Goal: Task Accomplishment & Management: Manage account settings

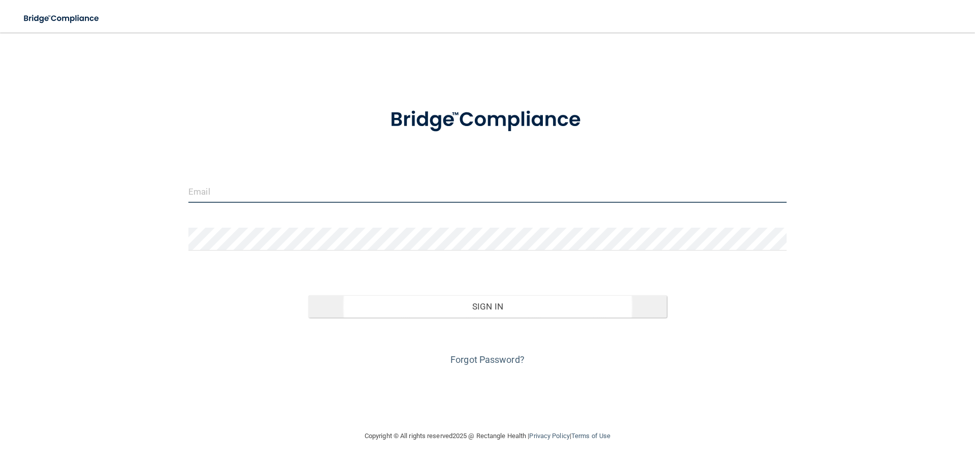
type input "[EMAIL_ADDRESS][DOMAIN_NAME]"
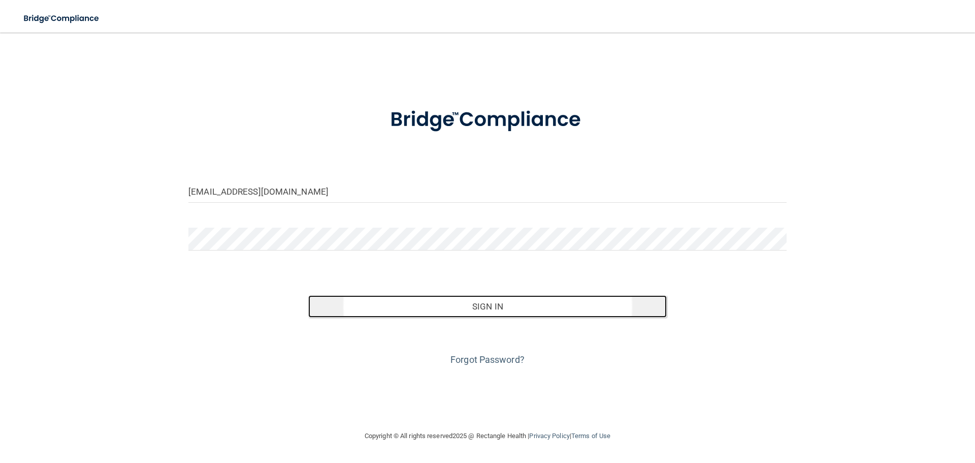
click at [493, 310] on button "Sign In" at bounding box center [487, 306] width 359 height 22
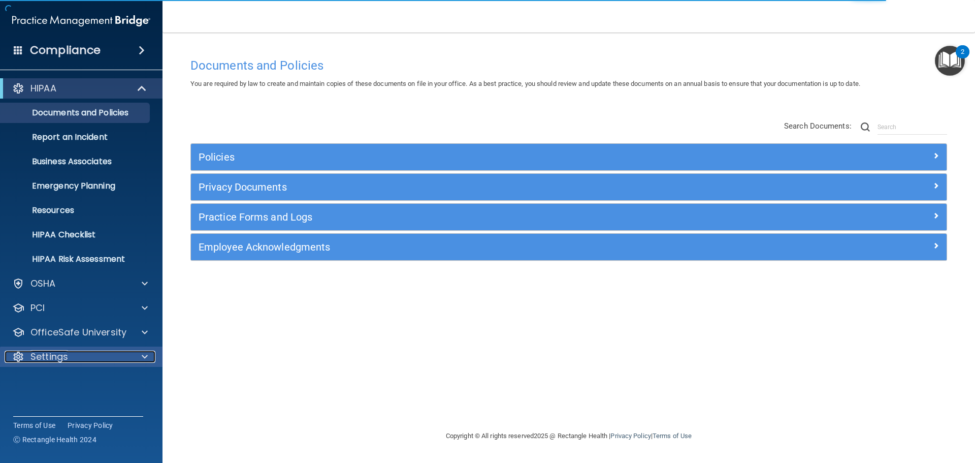
click at [63, 356] on p "Settings" at bounding box center [49, 356] width 38 height 12
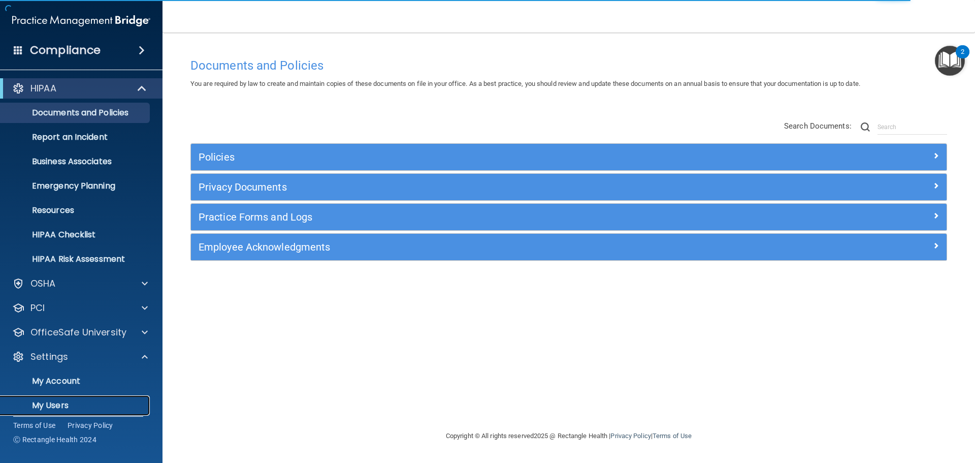
click at [54, 401] on p "My Users" at bounding box center [76, 405] width 139 height 10
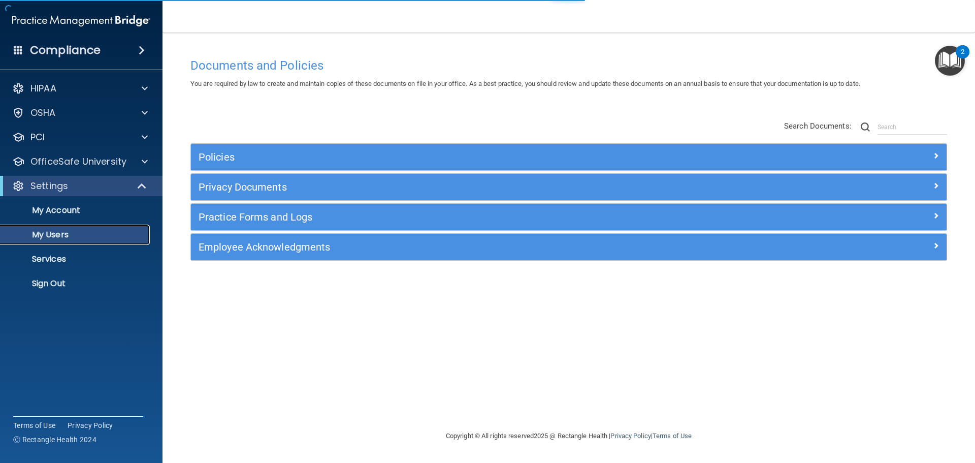
select select "20"
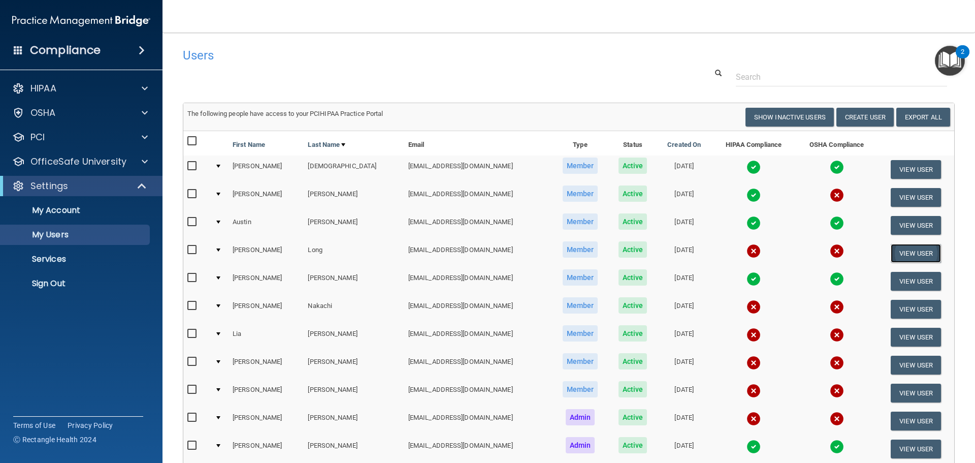
click at [913, 254] on button "View User" at bounding box center [916, 253] width 50 height 19
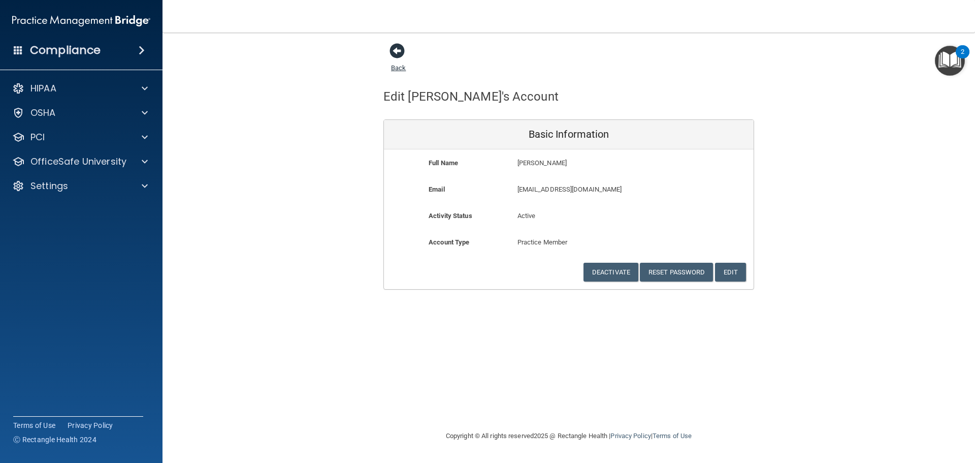
click at [396, 52] on span at bounding box center [397, 50] width 15 height 15
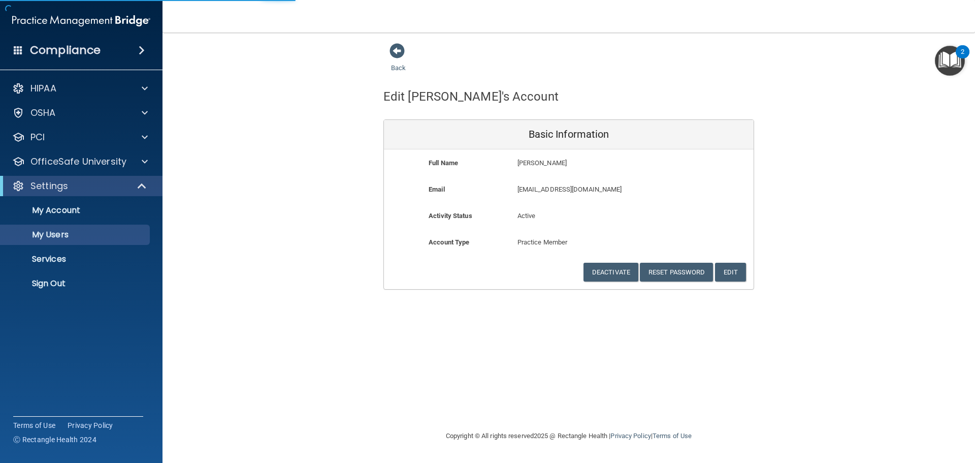
select select "20"
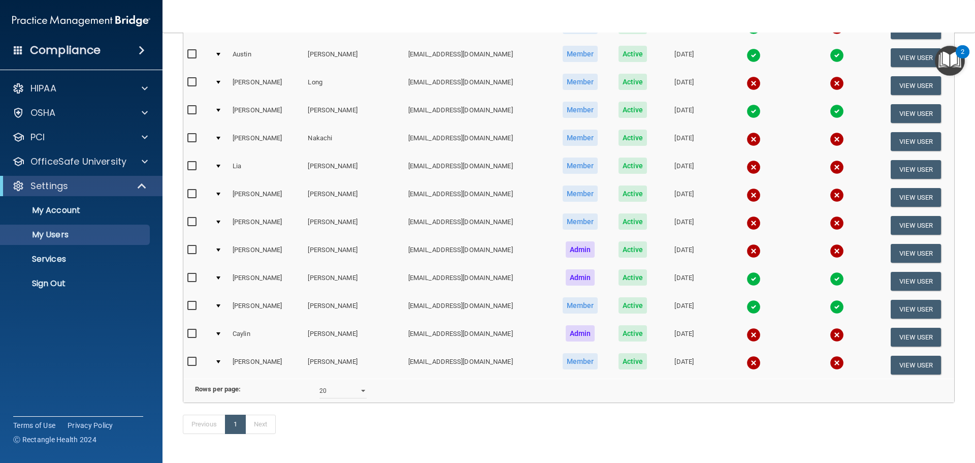
scroll to position [109, 0]
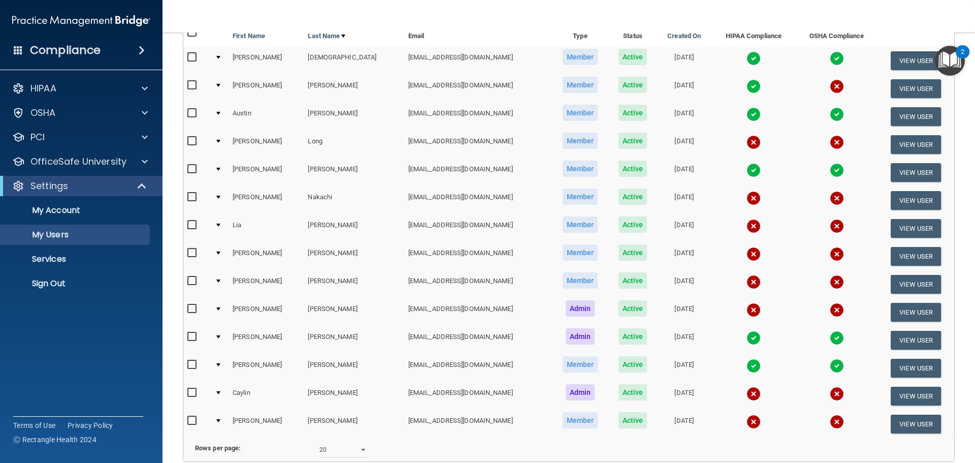
click at [218, 143] on div at bounding box center [218, 141] width 4 height 3
click at [220, 140] on div at bounding box center [218, 141] width 4 height 3
click at [190, 139] on input "checkbox" at bounding box center [193, 141] width 12 height 8
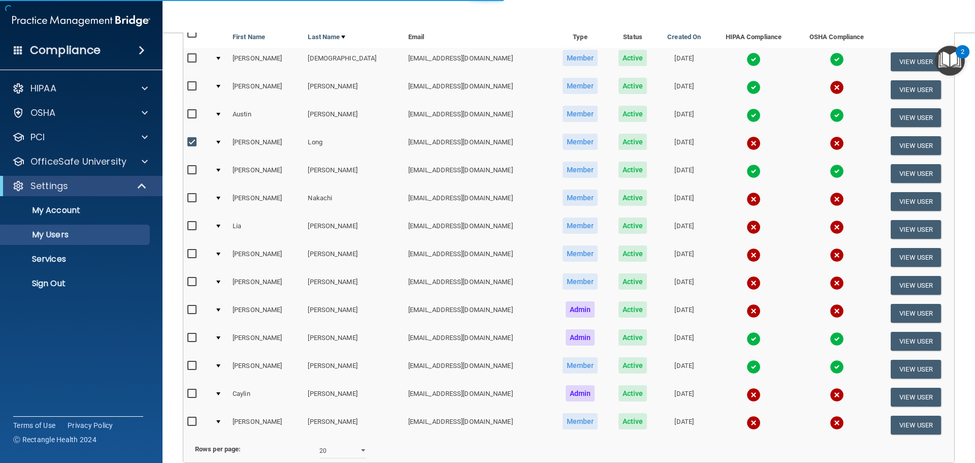
scroll to position [110, 0]
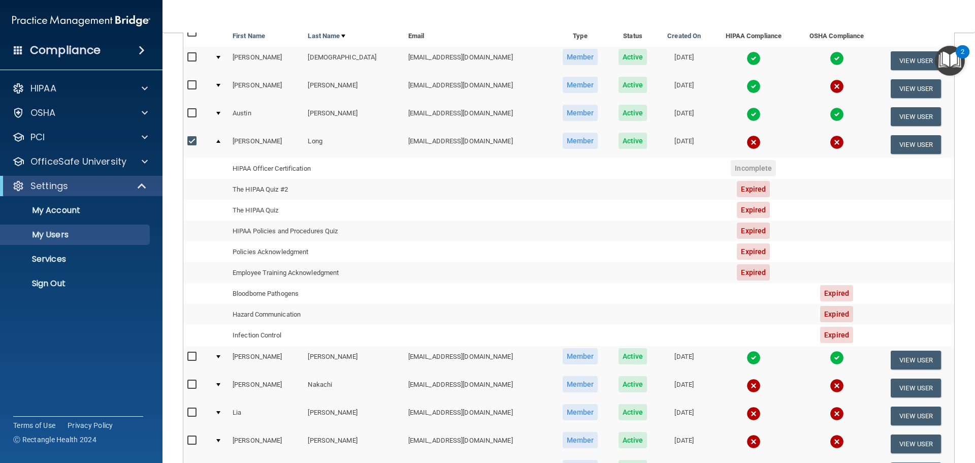
click at [192, 138] on input "checkbox" at bounding box center [193, 141] width 12 height 8
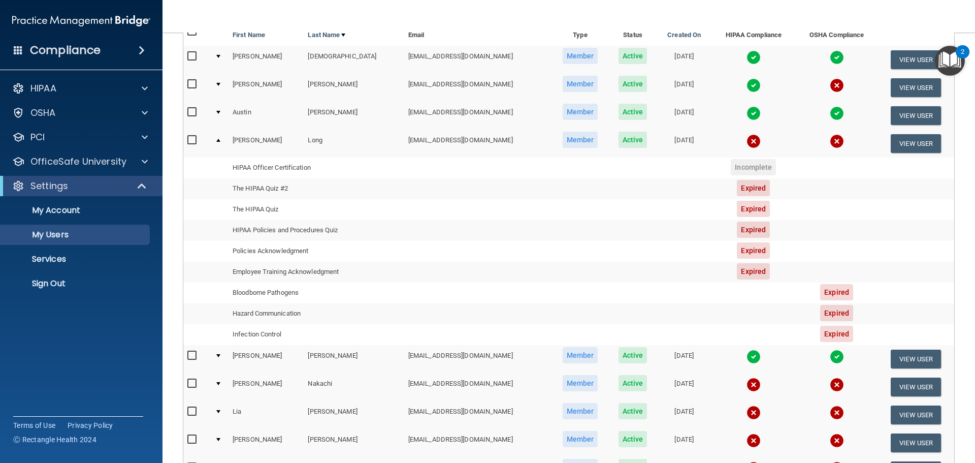
scroll to position [109, 0]
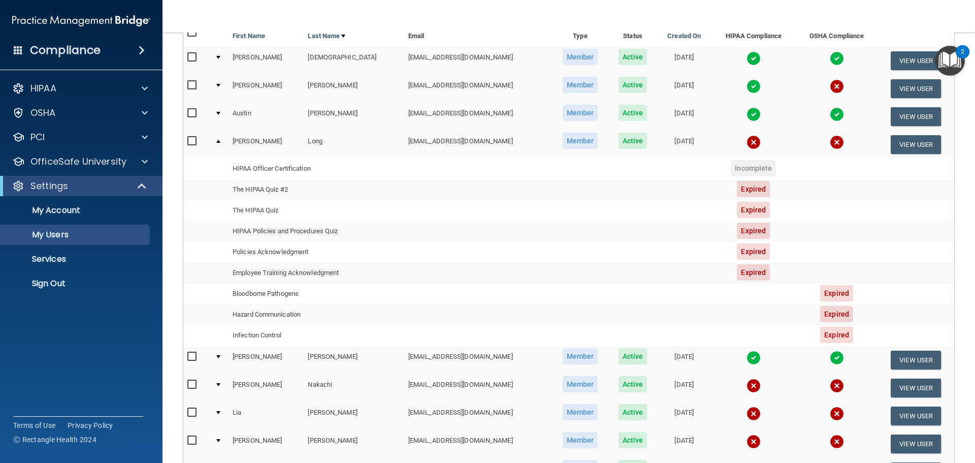
click at [193, 140] on input "checkbox" at bounding box center [193, 141] width 12 height 8
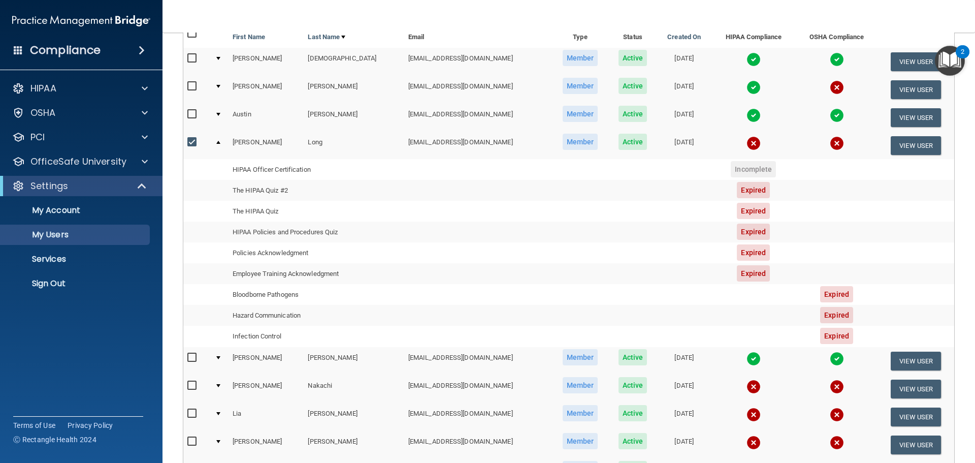
scroll to position [110, 0]
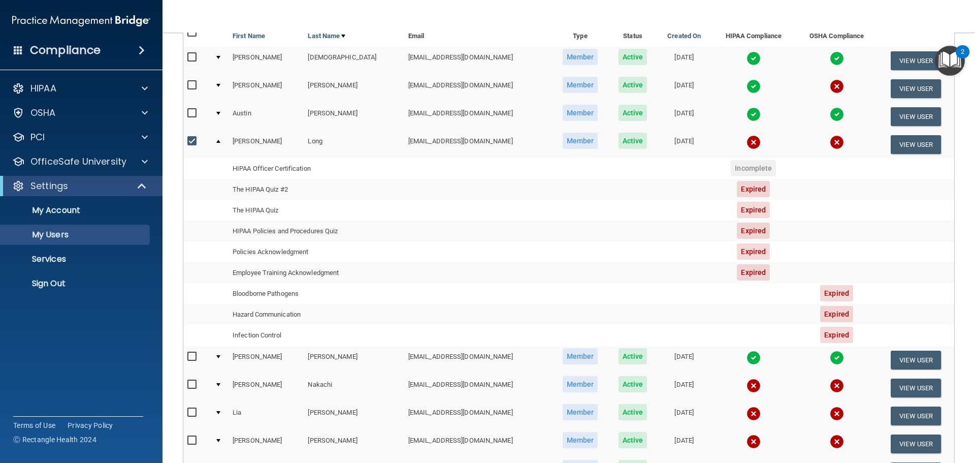
click at [191, 140] on input "checkbox" at bounding box center [193, 141] width 12 height 8
checkbox input "false"
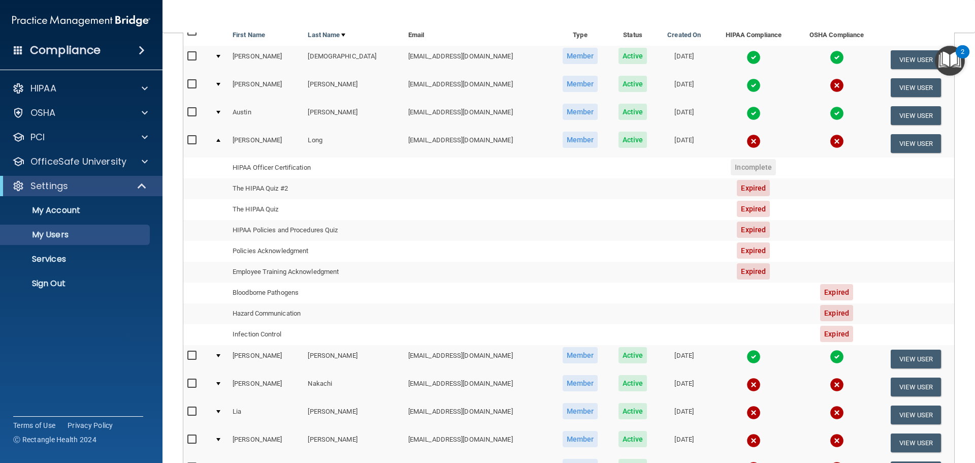
scroll to position [109, 0]
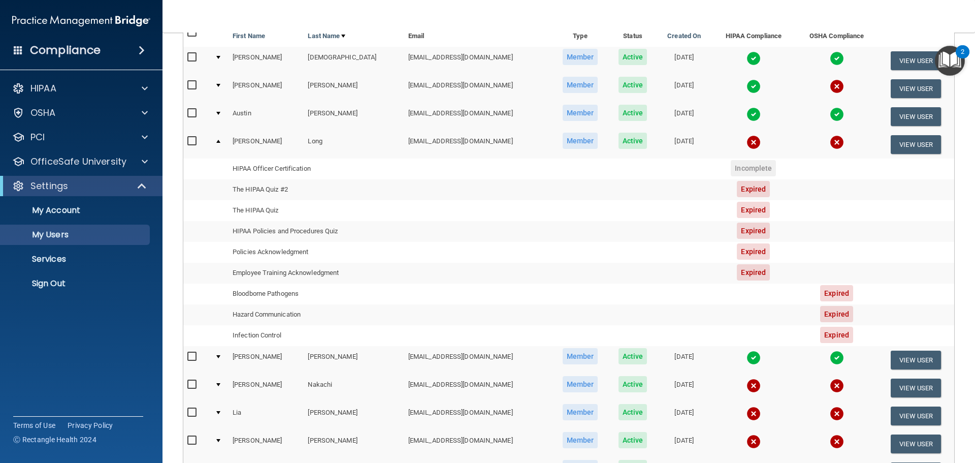
click at [218, 139] on td at bounding box center [220, 144] width 18 height 27
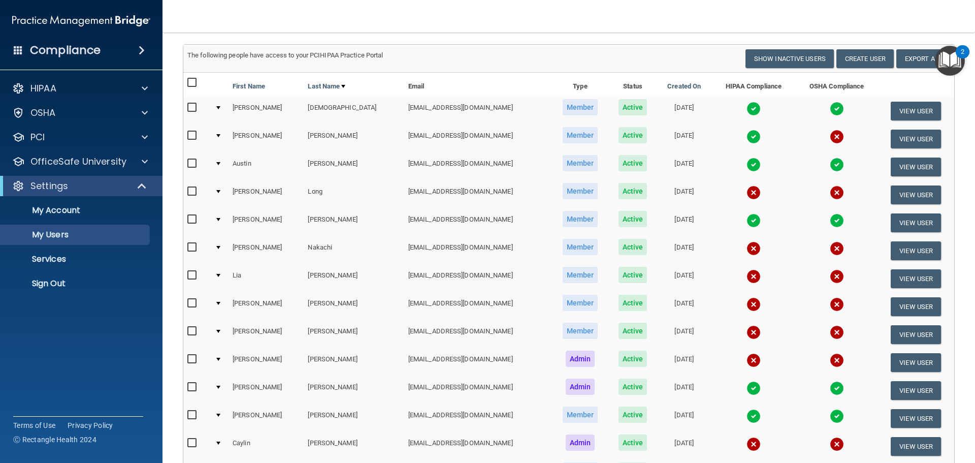
scroll to position [58, 0]
click at [145, 159] on span at bounding box center [145, 161] width 6 height 12
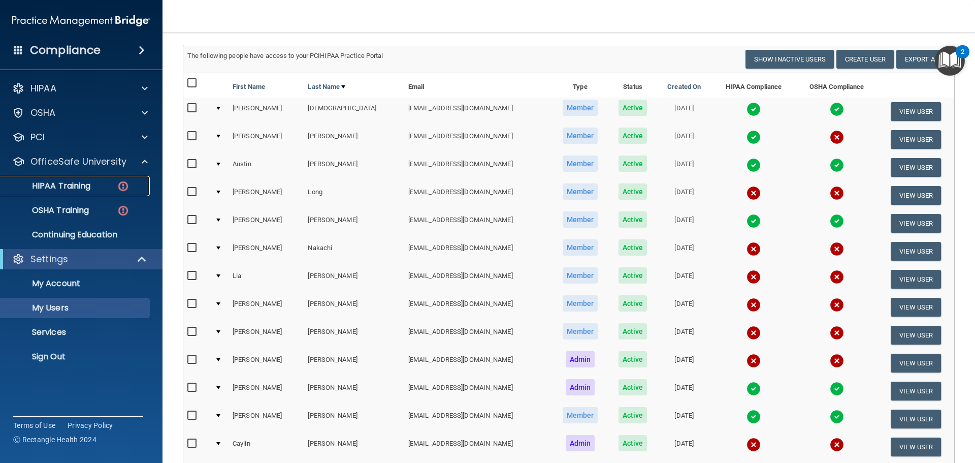
click at [83, 187] on p "HIPAA Training" at bounding box center [49, 186] width 84 height 10
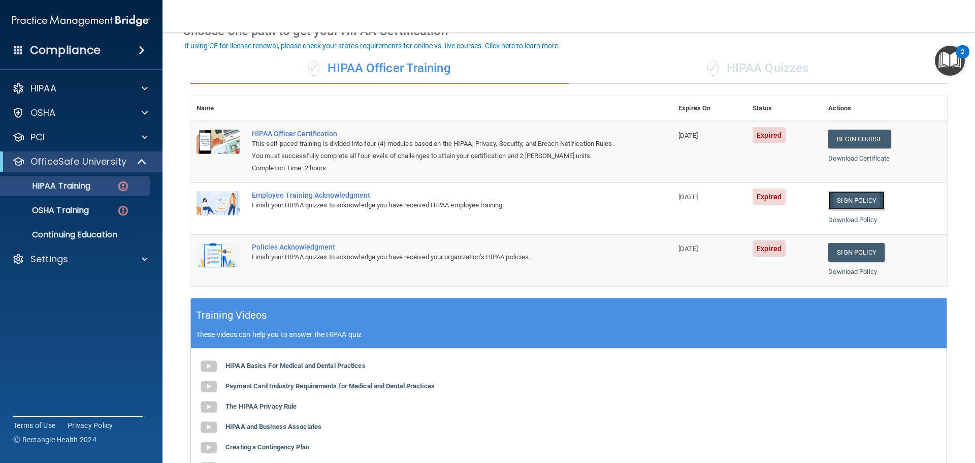
click at [850, 198] on link "Sign Policy" at bounding box center [856, 200] width 56 height 19
click at [848, 250] on link "Sign Policy" at bounding box center [856, 252] width 56 height 19
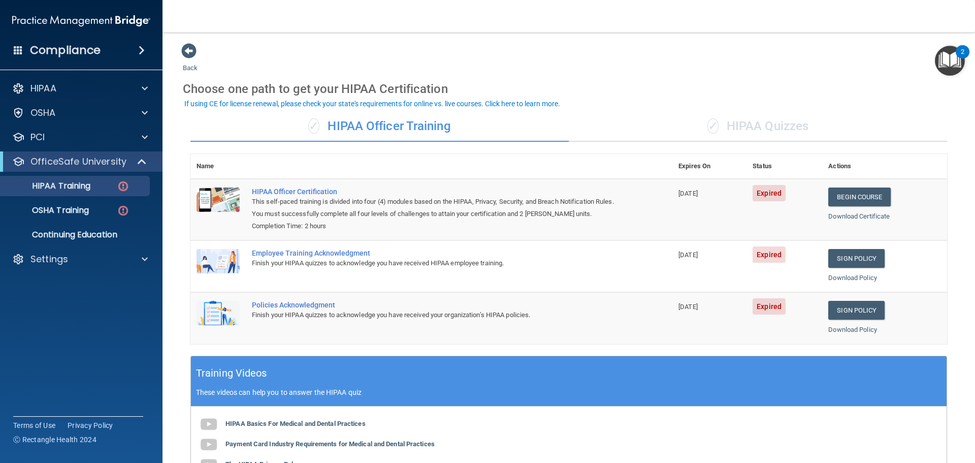
click at [78, 50] on h4 "Compliance" at bounding box center [65, 50] width 71 height 14
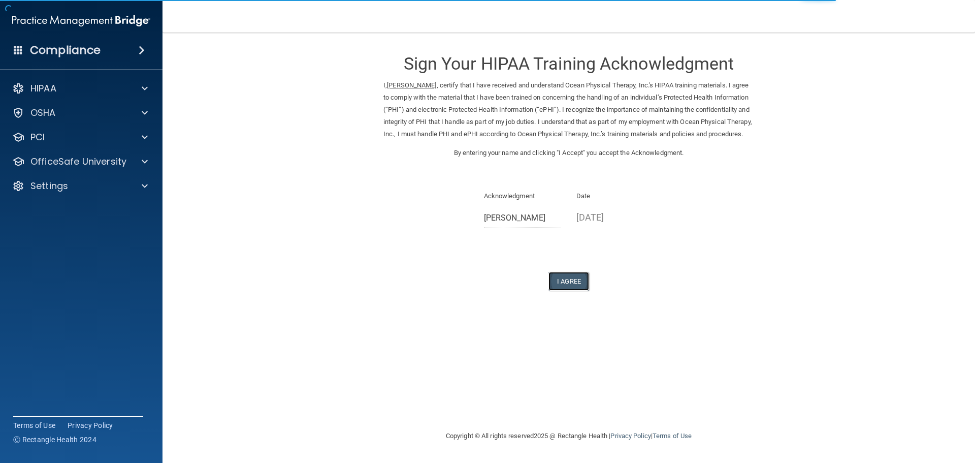
click at [566, 290] on button "I Agree" at bounding box center [568, 281] width 41 height 19
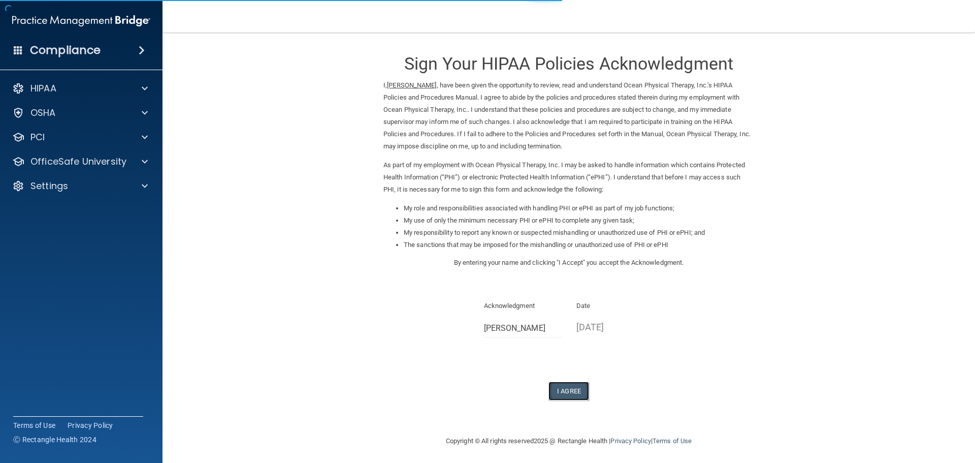
click at [567, 388] on button "I Agree" at bounding box center [568, 390] width 41 height 19
